Goal: Find contact information: Find contact information

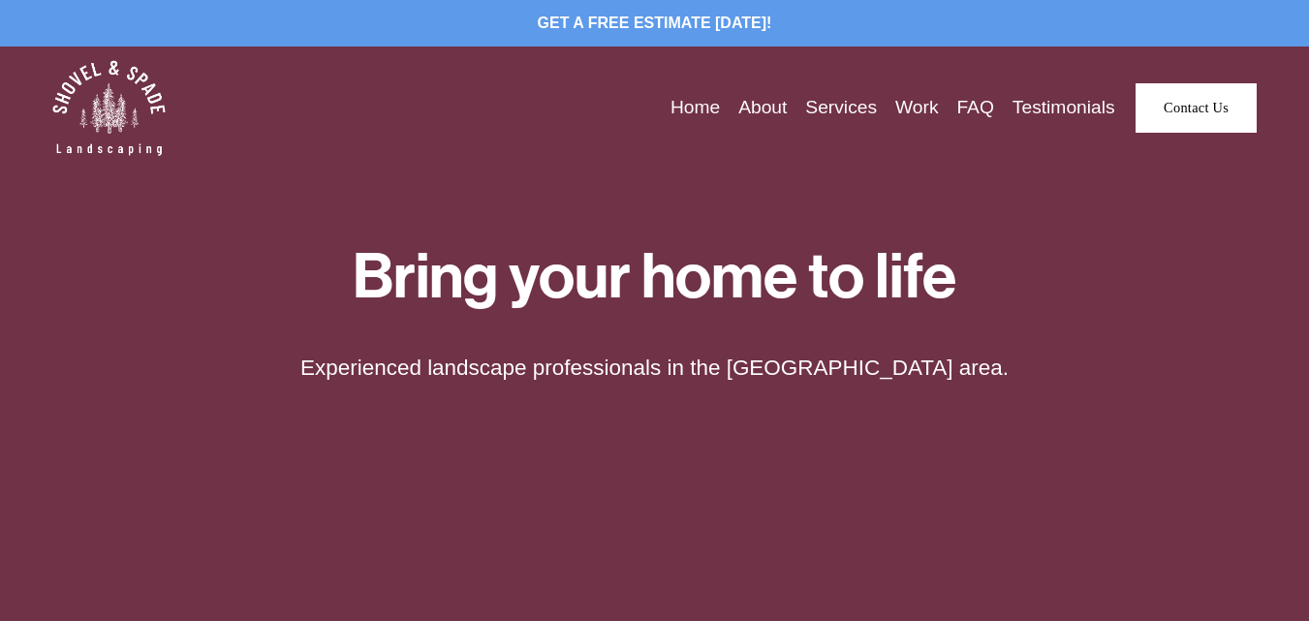
click at [1049, 102] on link "Testimonials" at bounding box center [1064, 108] width 103 height 30
click at [1055, 102] on link "Testimonials" at bounding box center [1064, 108] width 103 height 30
click at [1193, 106] on link "Contact Us" at bounding box center [1196, 108] width 121 height 50
click at [1192, 106] on link "Contact Us" at bounding box center [1196, 108] width 121 height 50
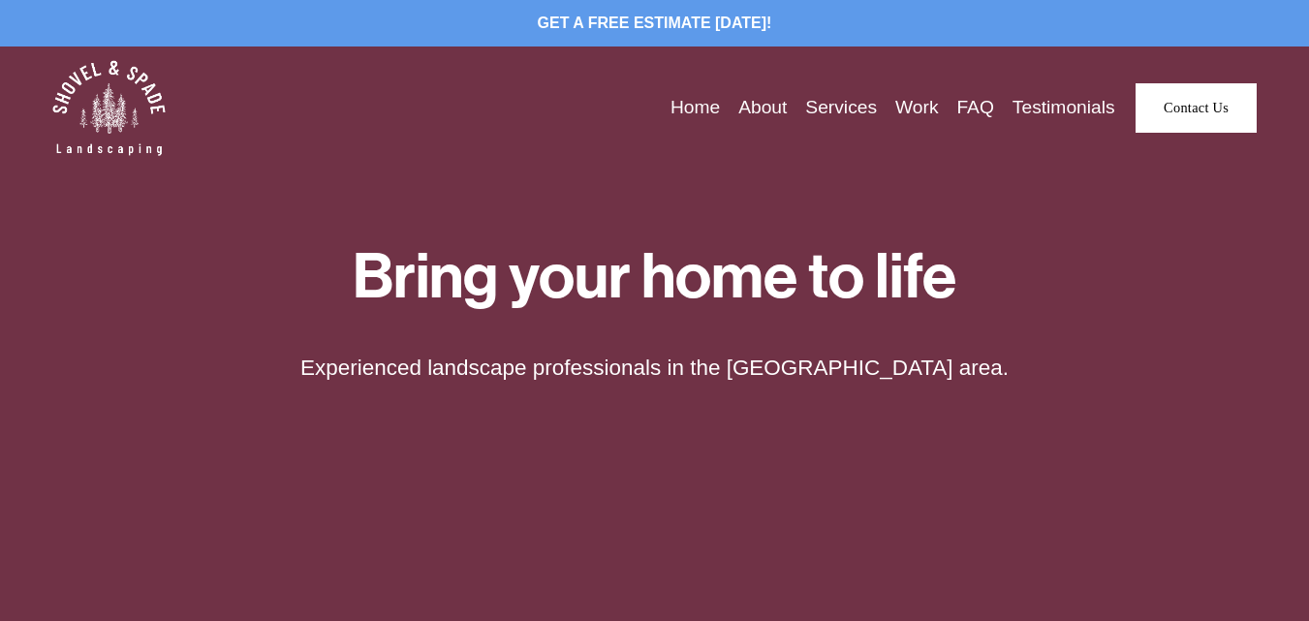
click at [1191, 106] on link "Contact Us" at bounding box center [1196, 108] width 121 height 50
